Goal: Task Accomplishment & Management: Use online tool/utility

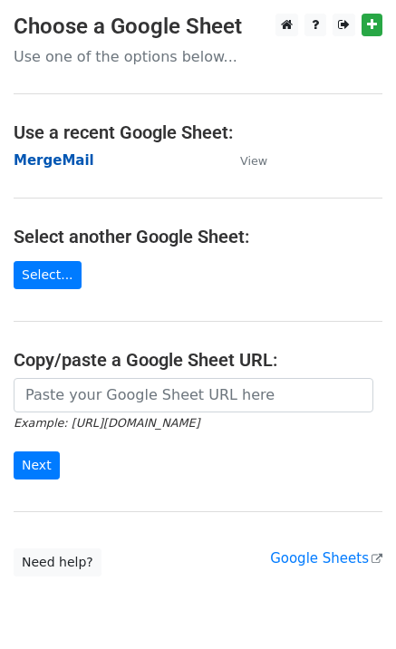
click at [58, 163] on strong "MergeMail" at bounding box center [54, 160] width 81 height 16
click at [38, 164] on strong "MergeMail" at bounding box center [54, 160] width 81 height 16
click at [53, 159] on strong "MergeMail" at bounding box center [54, 160] width 81 height 16
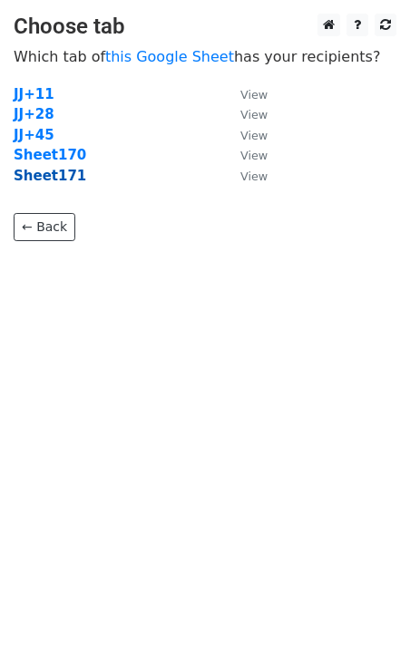
click at [67, 184] on strong "Sheet171" at bounding box center [50, 176] width 72 height 16
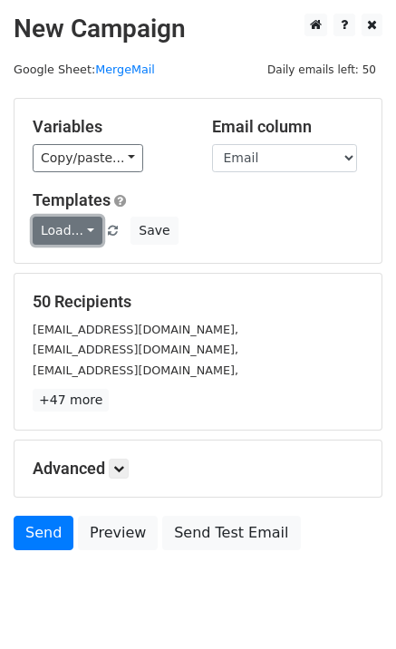
click at [63, 241] on link "Load..." at bounding box center [68, 231] width 70 height 28
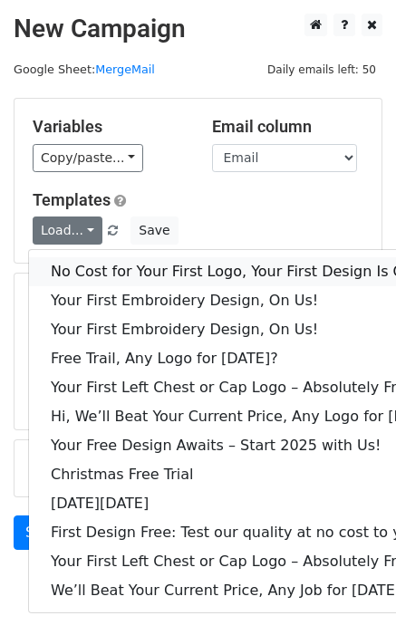
click at [100, 273] on link "No Cost for Your First Logo, Your First Design Is On Us!" at bounding box center [248, 271] width 438 height 29
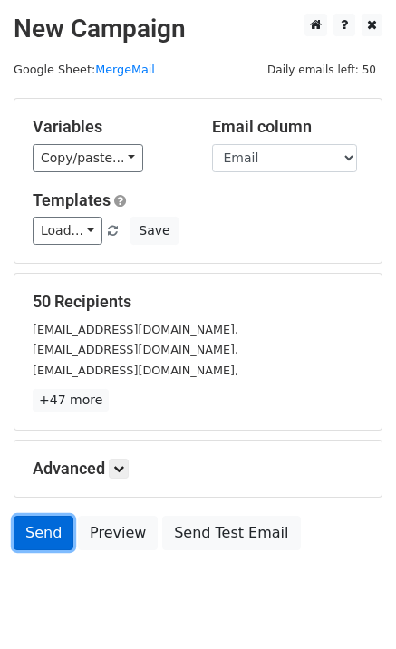
click at [52, 536] on link "Send" at bounding box center [44, 533] width 60 height 34
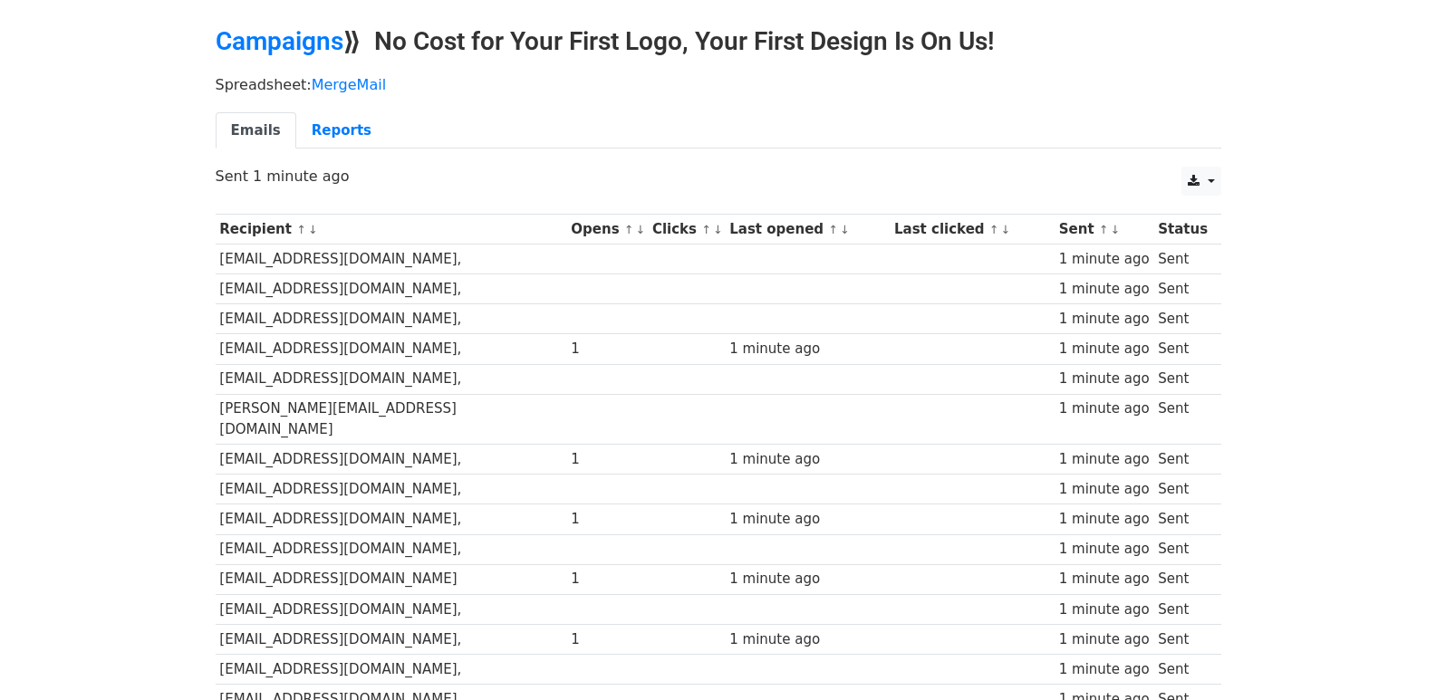
scroll to position [53, 0]
